Goal: Check status: Check status

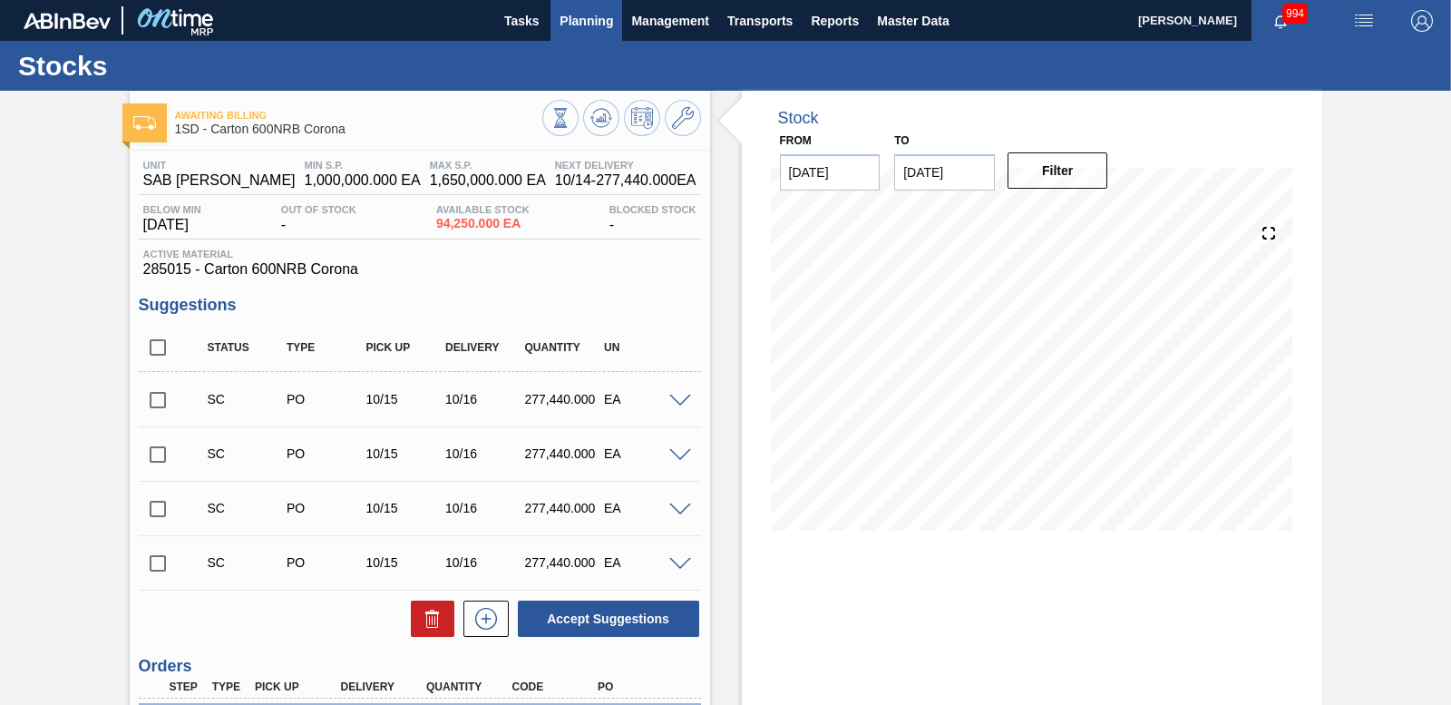
click at [584, 19] on span "Planning" at bounding box center [587, 21] width 54 height 22
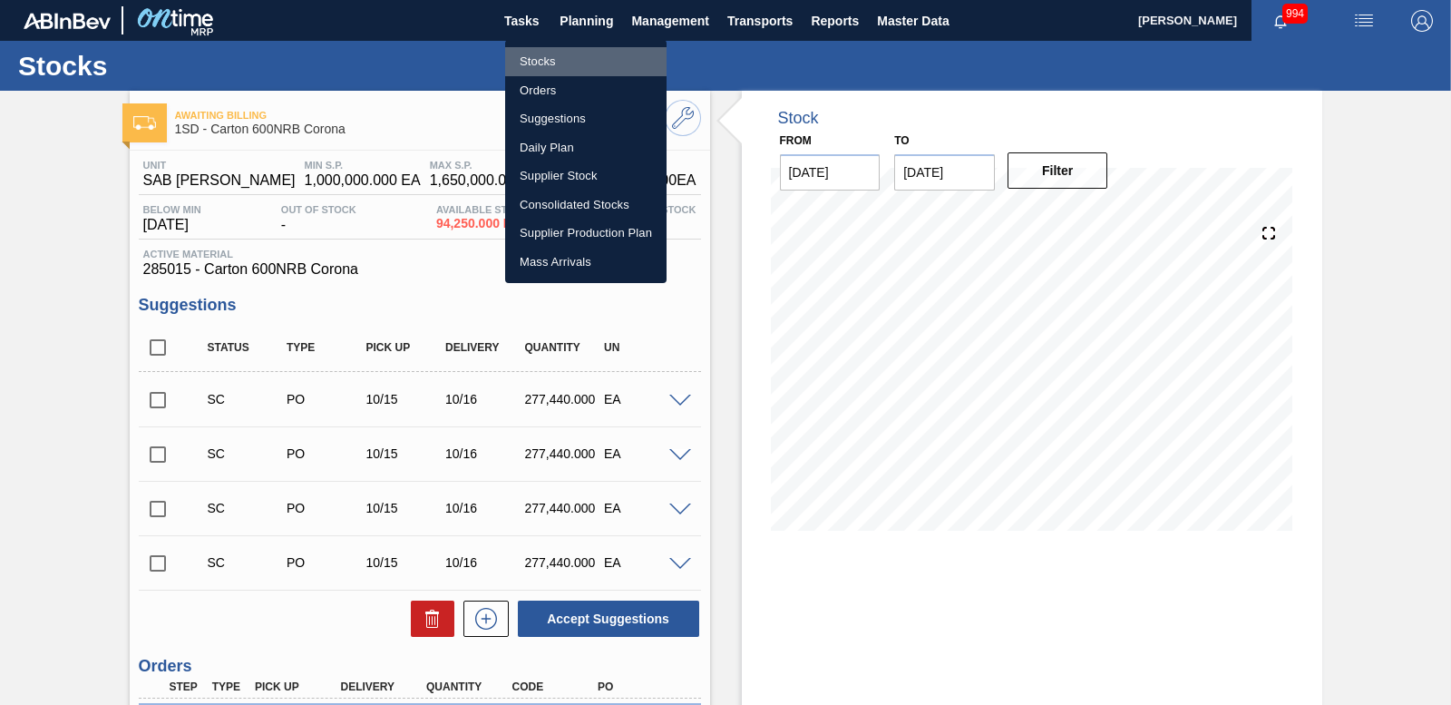
click at [548, 55] on li "Stocks" at bounding box center [585, 61] width 161 height 29
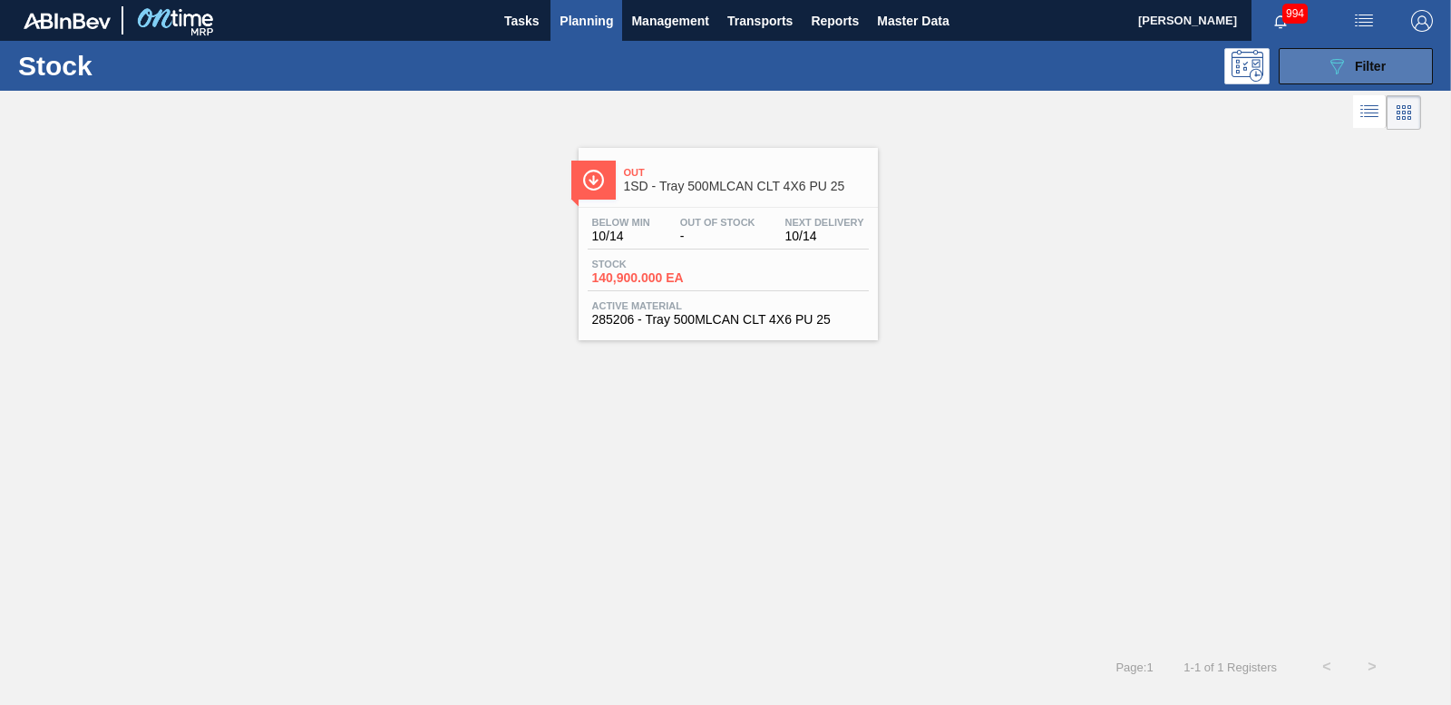
click at [1344, 61] on icon "089F7B8B-B2A5-4AFE-B5C0-19BA573D28AC" at bounding box center [1337, 66] width 22 height 22
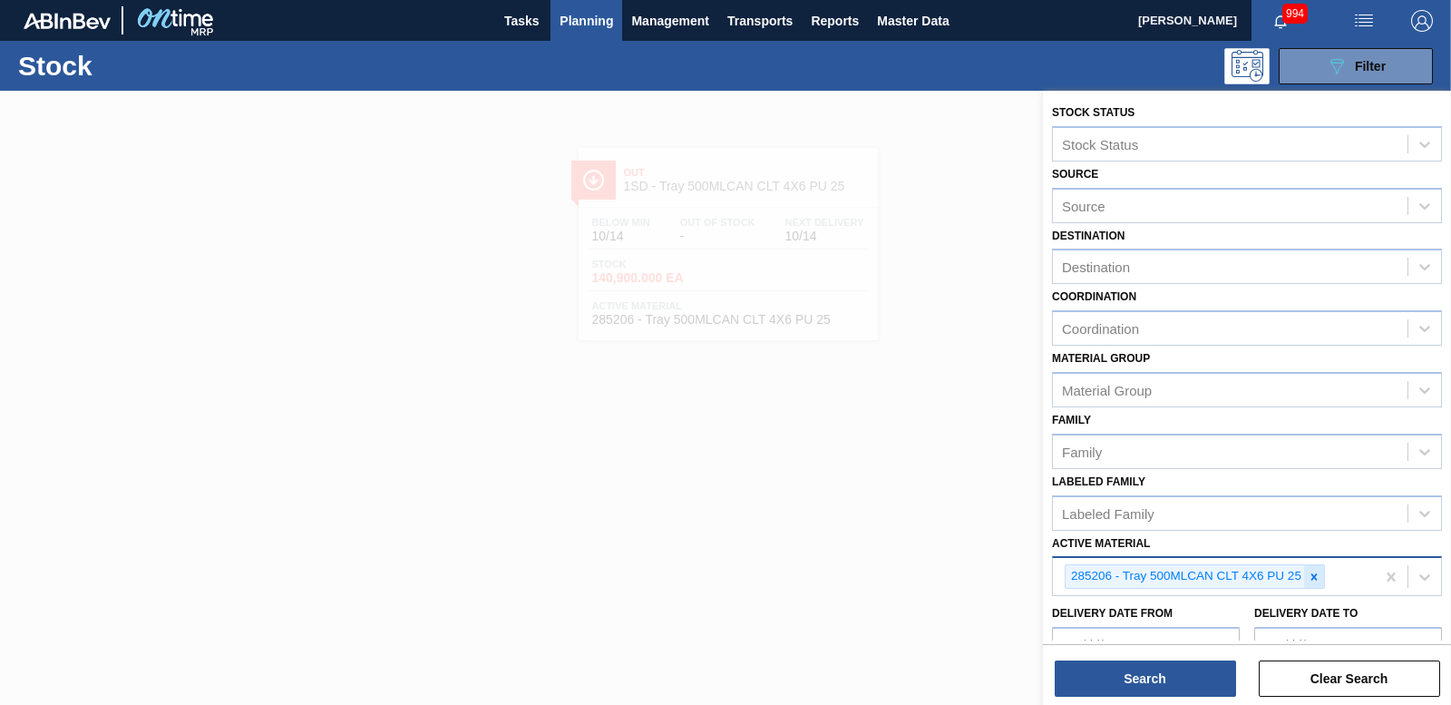
click at [1314, 571] on icon at bounding box center [1314, 577] width 13 height 13
type Material "285190"
drag, startPoint x: 1233, startPoint y: 620, endPoint x: 1217, endPoint y: 629, distance: 17.4
click at [1231, 620] on div "285190 - Label Neck 660RB Flying Fish Lemon PU" at bounding box center [1247, 619] width 390 height 34
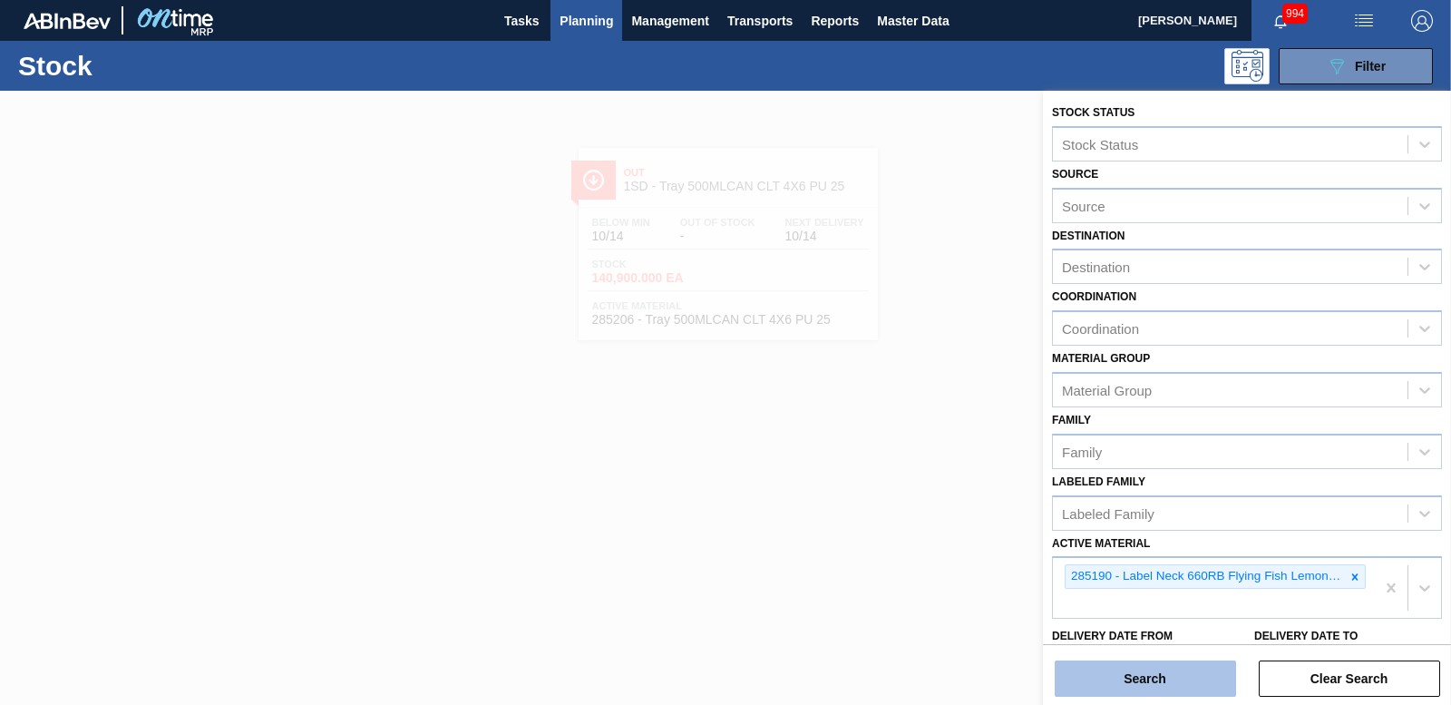
click at [1175, 669] on button "Search" at bounding box center [1145, 678] width 181 height 36
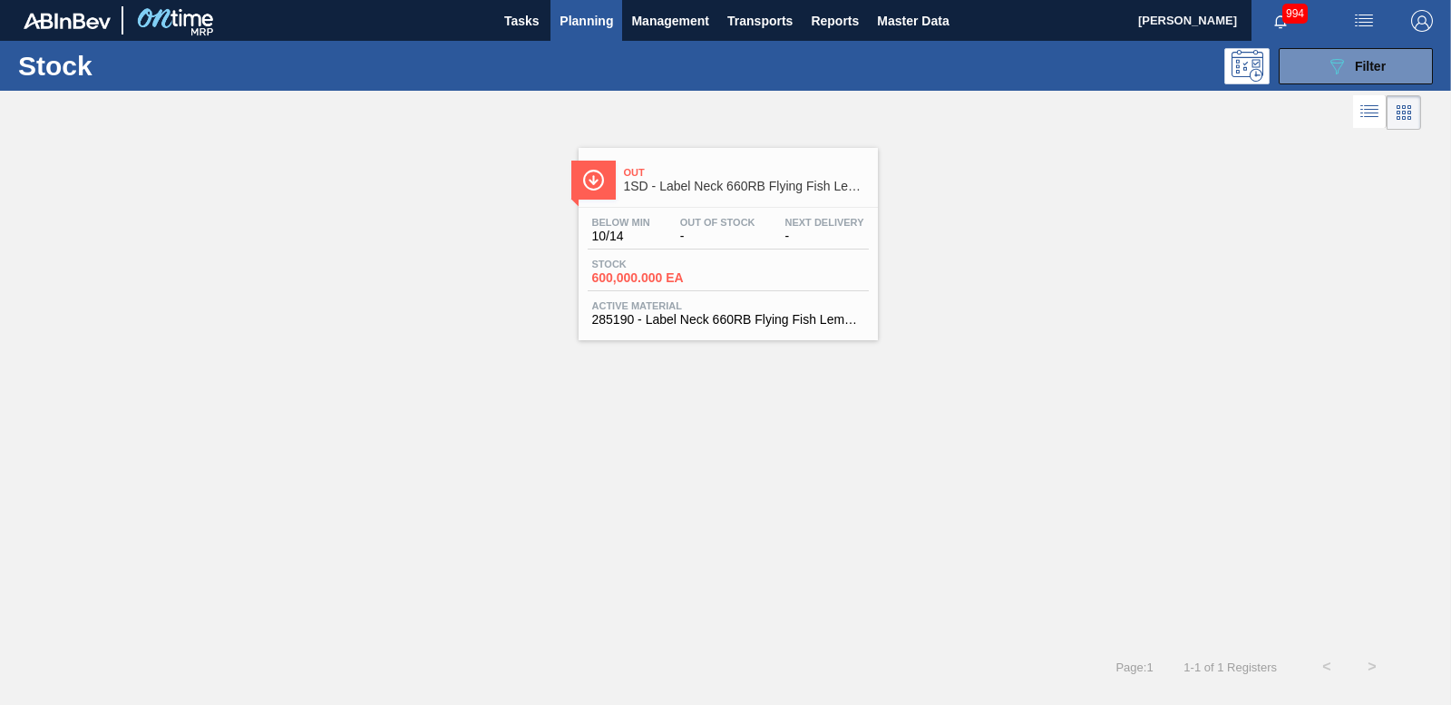
click at [631, 189] on span "1SD - Label Neck 660RB Flying Fish Lemon PU" at bounding box center [746, 187] width 245 height 14
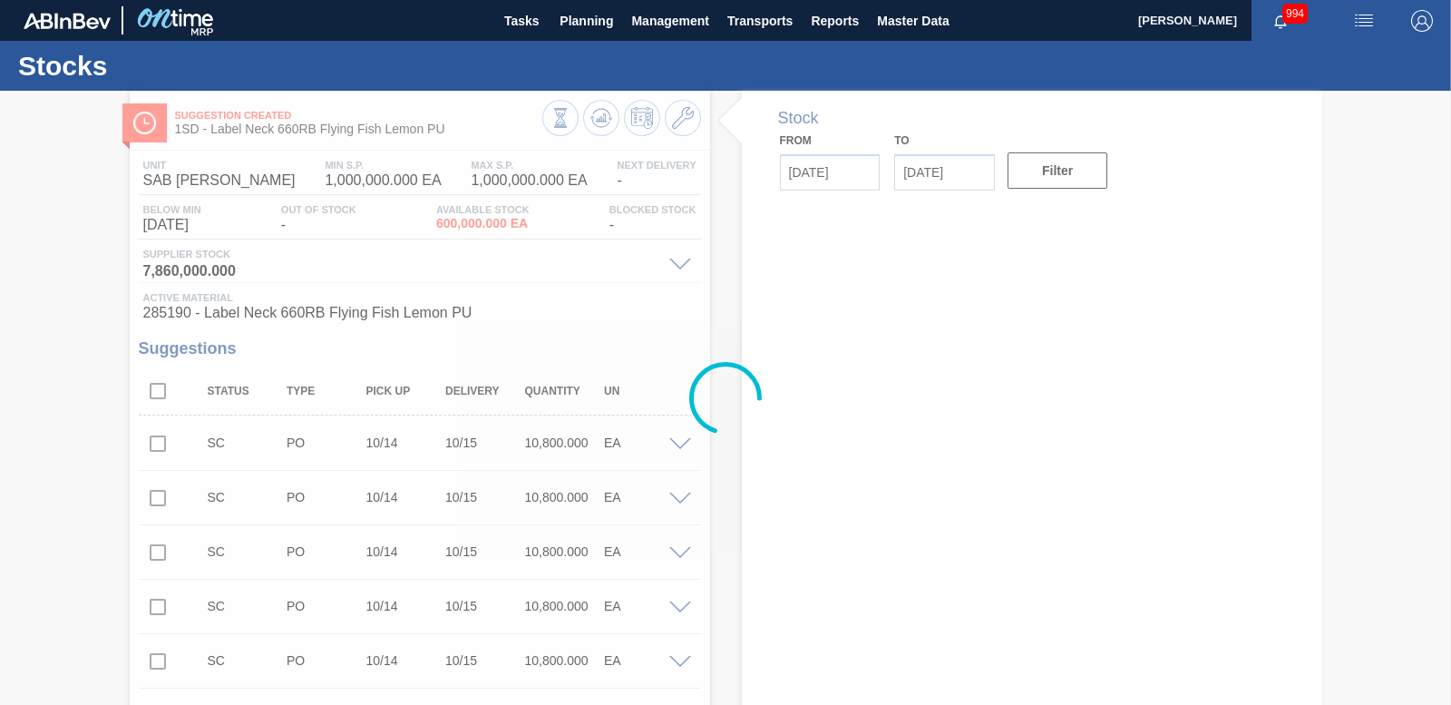
type input "[DATE]"
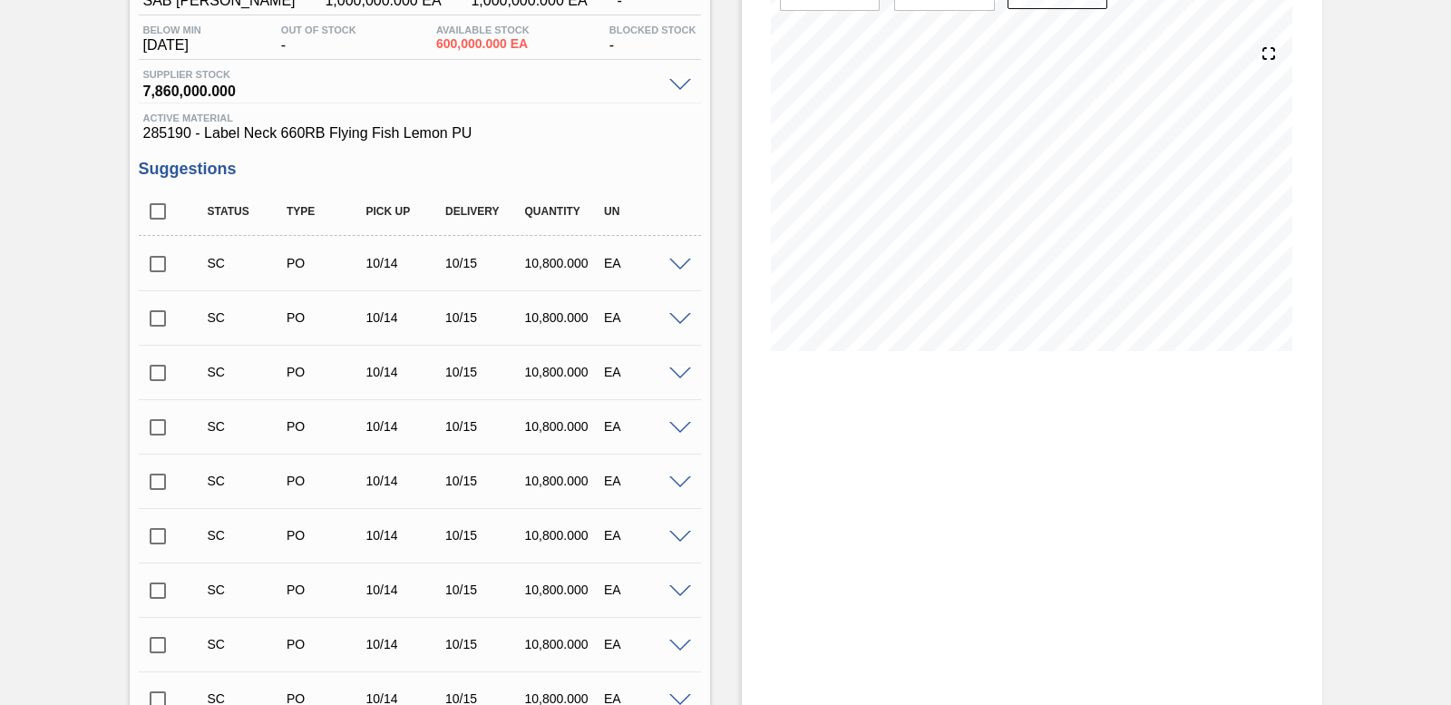
scroll to position [181, 0]
click at [672, 259] on span at bounding box center [680, 264] width 22 height 14
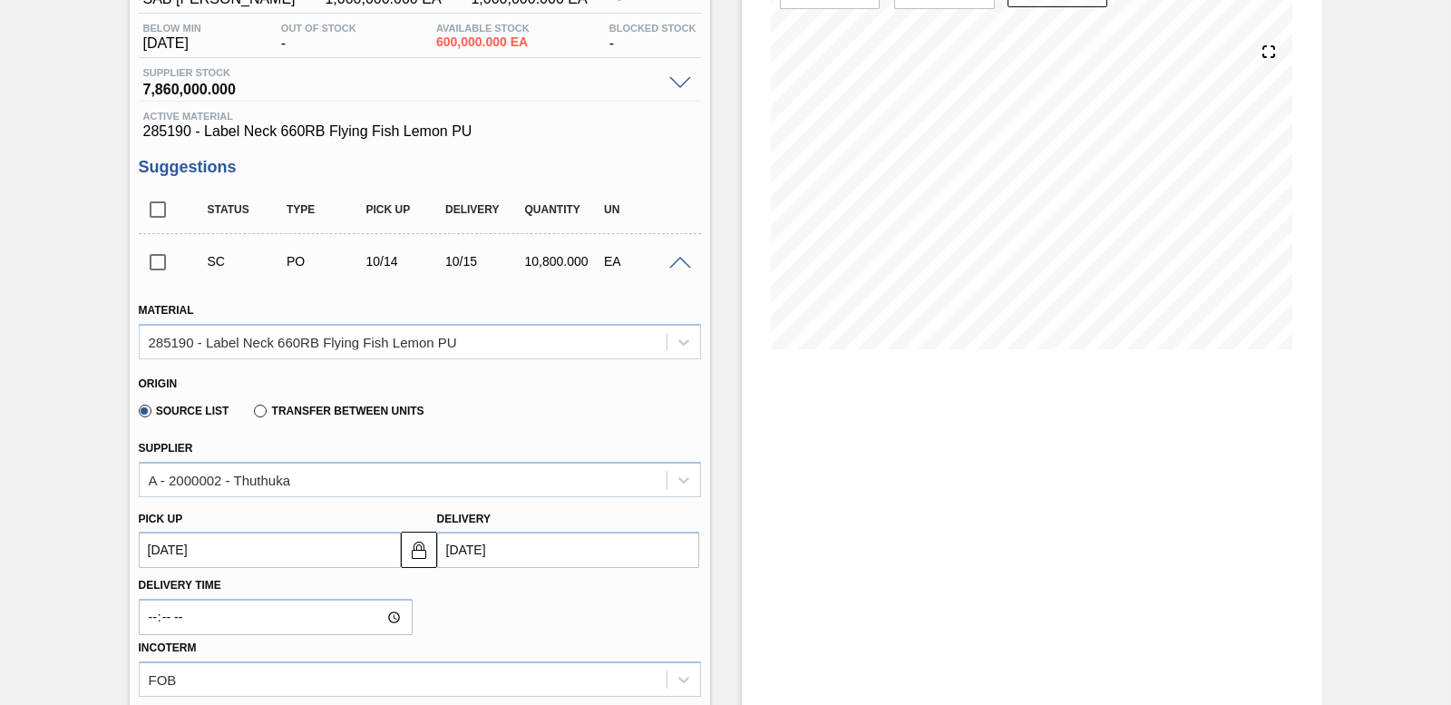
click at [672, 259] on span at bounding box center [680, 264] width 22 height 14
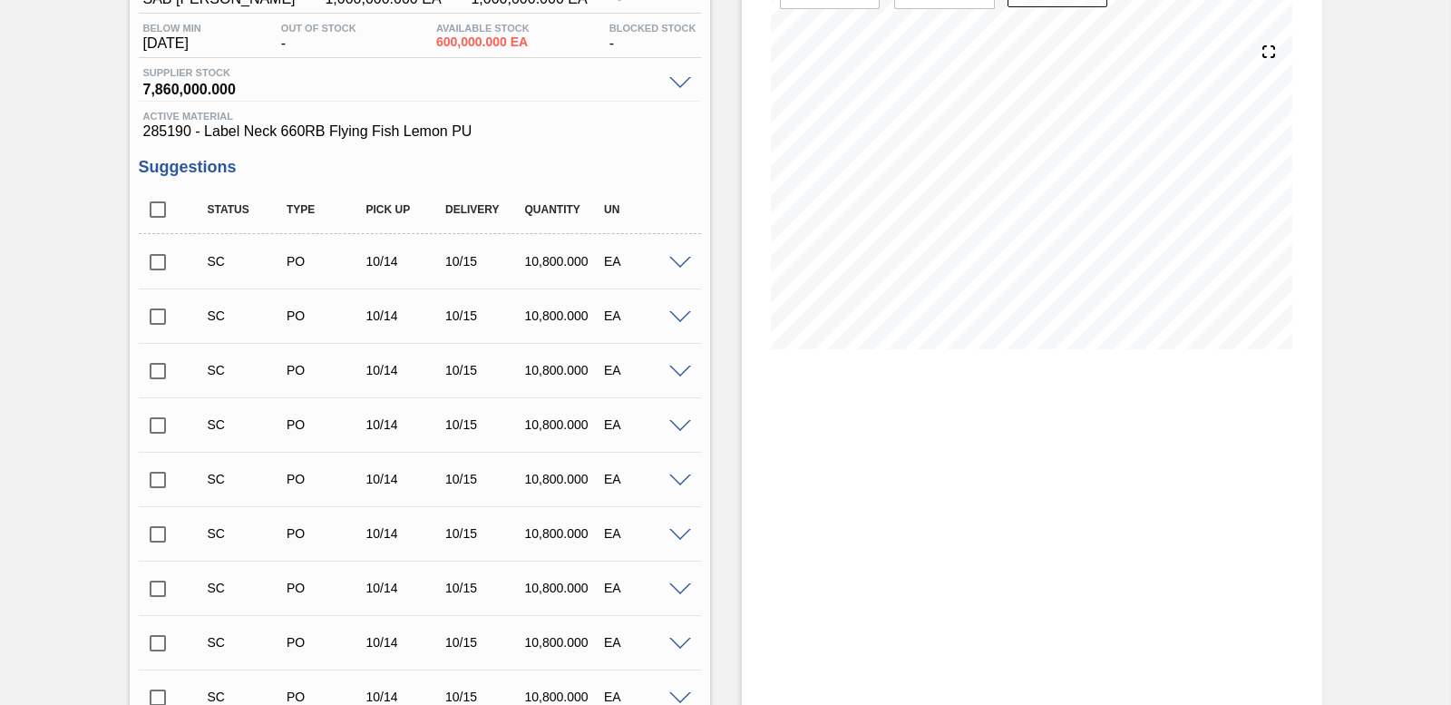
click at [675, 266] on span at bounding box center [680, 264] width 22 height 14
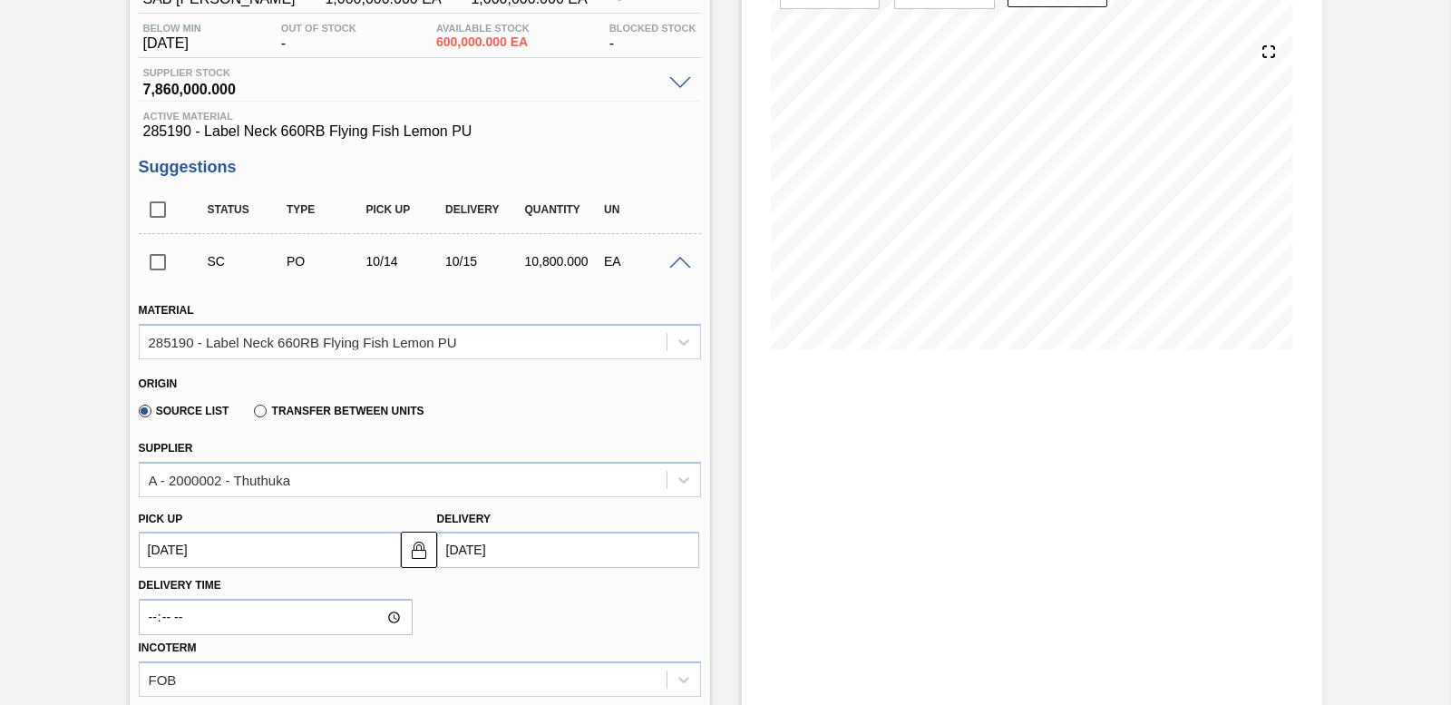
click at [675, 259] on span at bounding box center [680, 264] width 22 height 14
